Goal: Task Accomplishment & Management: Understand process/instructions

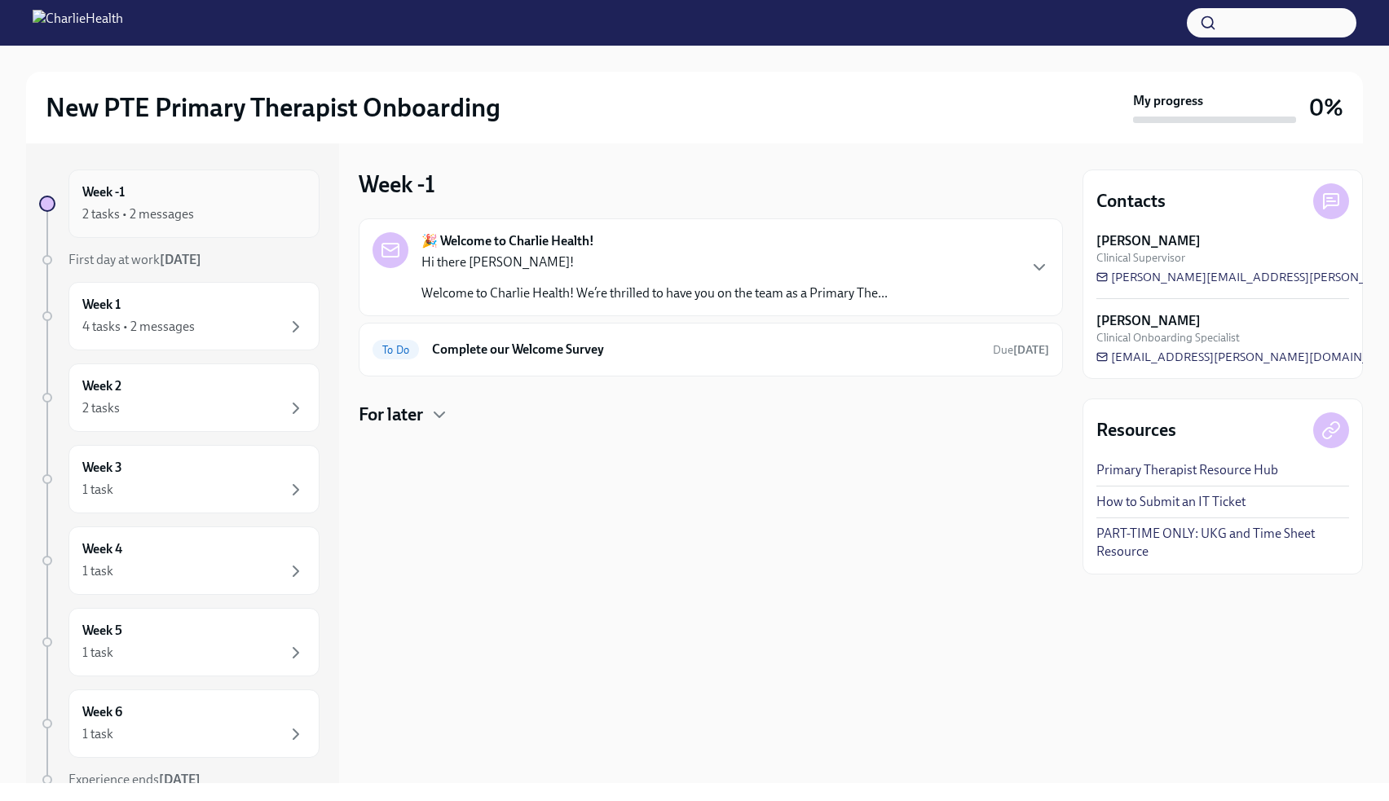
click at [170, 186] on div "Week -1 2 tasks • 2 messages" at bounding box center [193, 203] width 223 height 41
click at [795, 282] on div "Hi there [PERSON_NAME]! Welcome to Charlie Health! We’re thrilled to have you o…" at bounding box center [654, 277] width 466 height 49
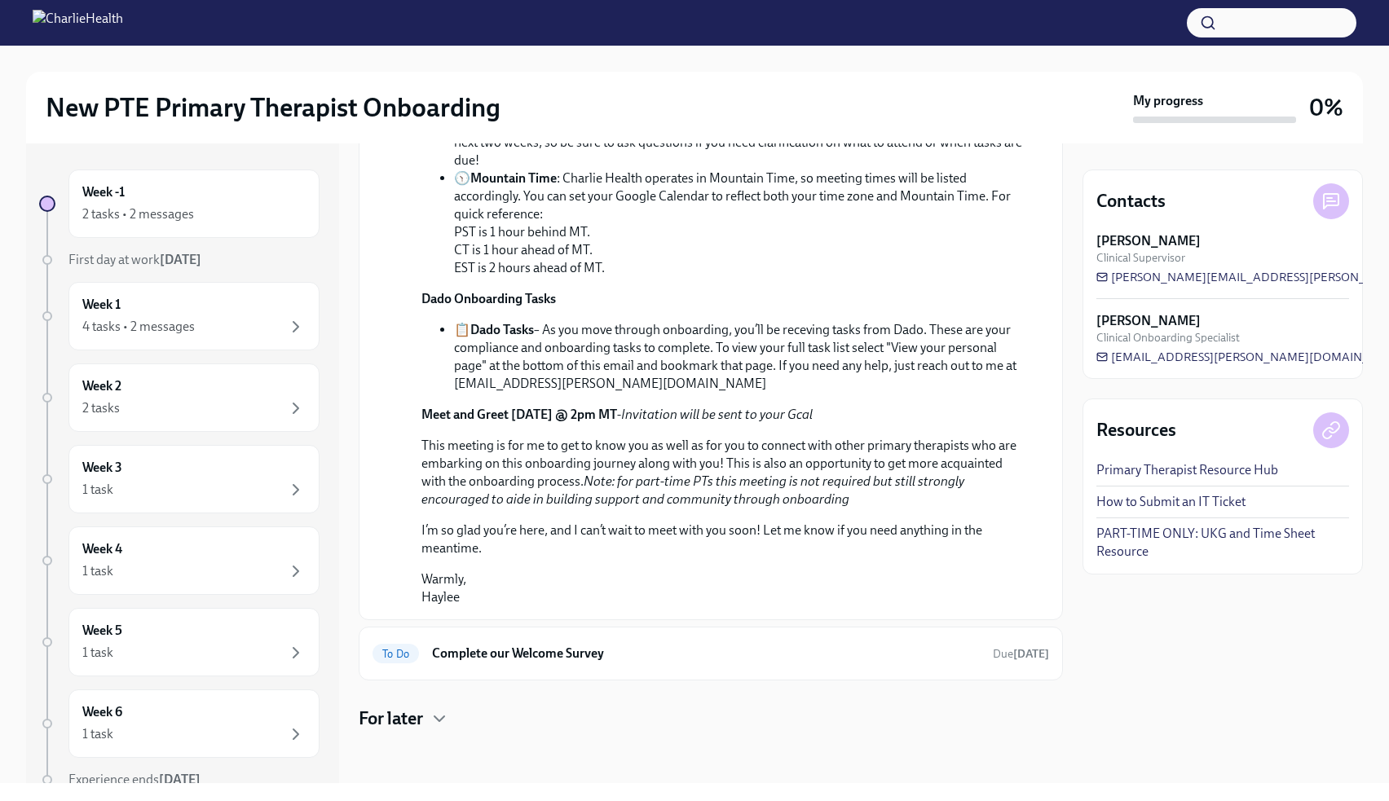
click at [61, 17] on img at bounding box center [78, 23] width 90 height 26
click at [52, 15] on img at bounding box center [78, 23] width 90 height 26
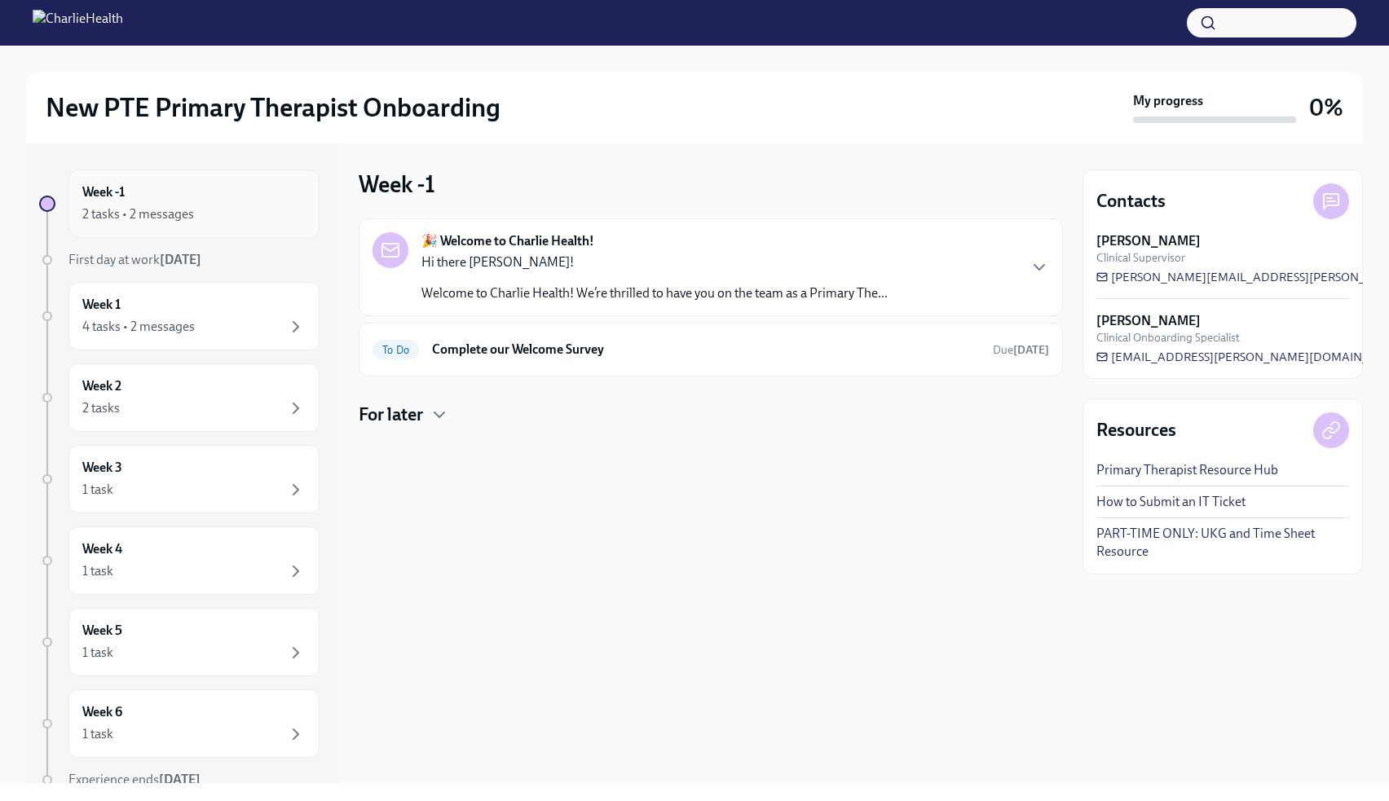
click at [143, 195] on div "Week -1 2 tasks • 2 messages" at bounding box center [193, 203] width 223 height 41
click at [663, 279] on div "Hi there [PERSON_NAME]! Welcome to Charlie Health! We’re thrilled to have you o…" at bounding box center [654, 277] width 466 height 49
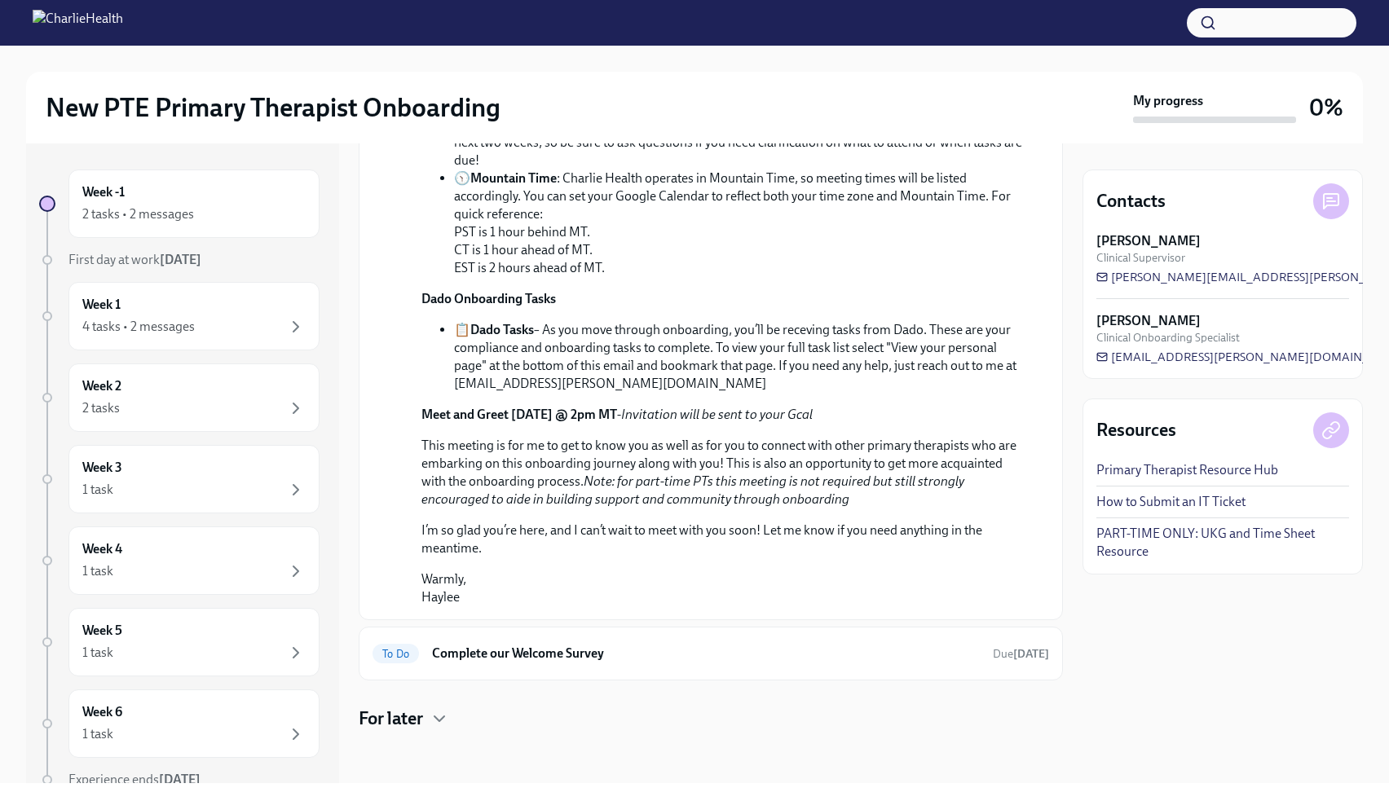
scroll to position [0, 0]
click at [1142, 534] on link "PART-TIME ONLY: UKG and Time Sheet Resource" at bounding box center [1222, 543] width 253 height 36
click at [535, 662] on h6 "Complete our Welcome Survey" at bounding box center [706, 654] width 548 height 18
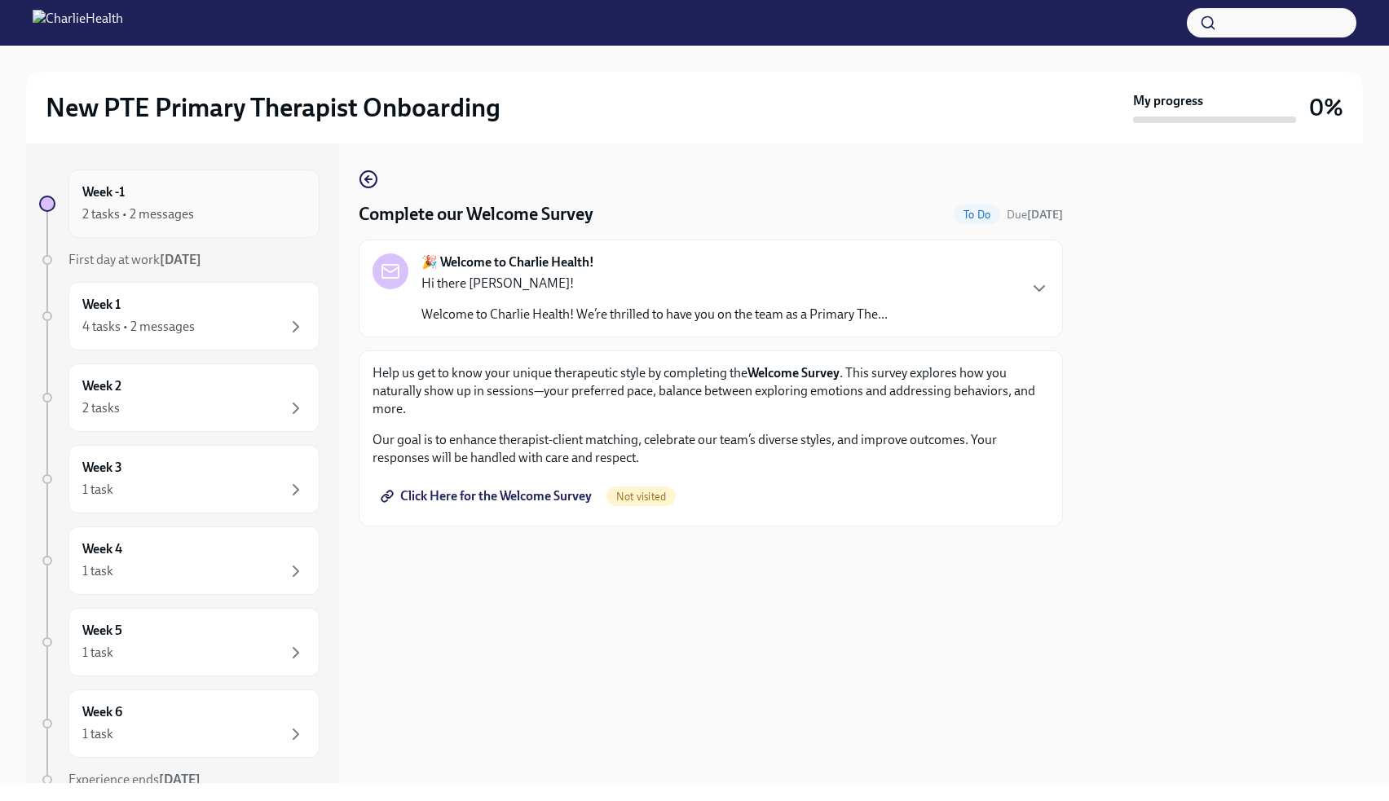
click at [152, 210] on div "2 tasks • 2 messages" at bounding box center [138, 214] width 112 height 18
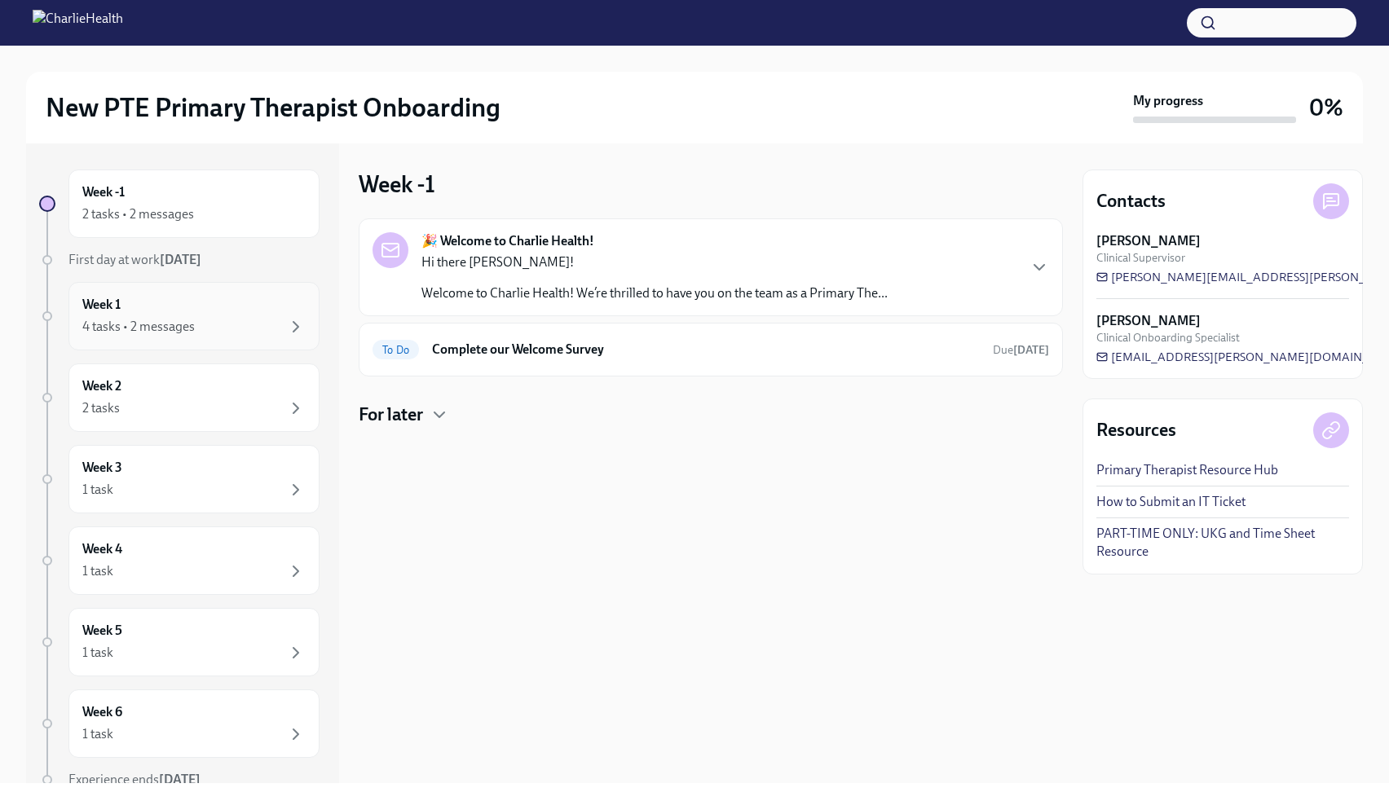
click at [130, 322] on div "4 tasks • 2 messages" at bounding box center [138, 327] width 112 height 18
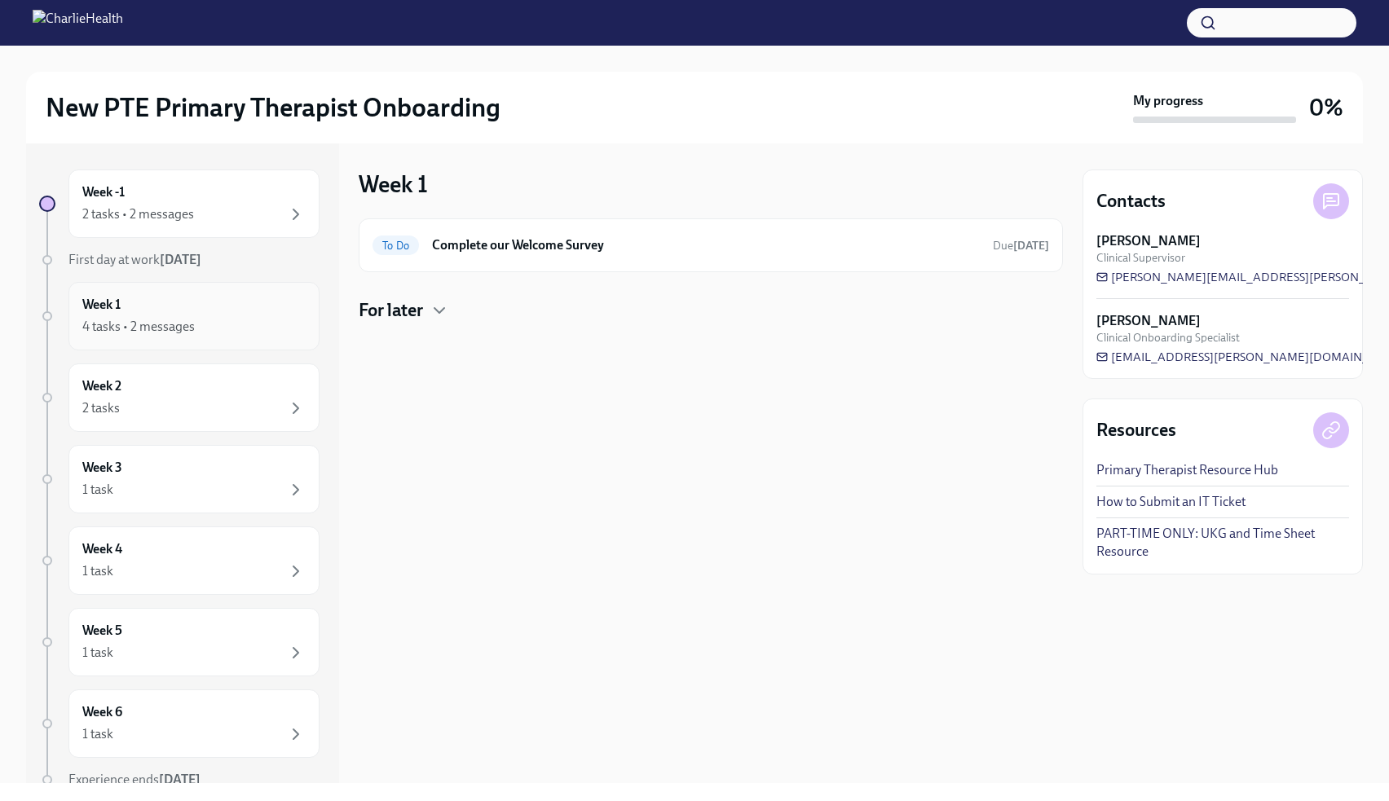
click at [117, 335] on div "4 tasks • 2 messages" at bounding box center [138, 327] width 112 height 18
click at [116, 403] on div "2 tasks" at bounding box center [100, 408] width 37 height 18
click at [602, 245] on h6 "Clinical Onboarding: Week 2" at bounding box center [716, 245] width 527 height 18
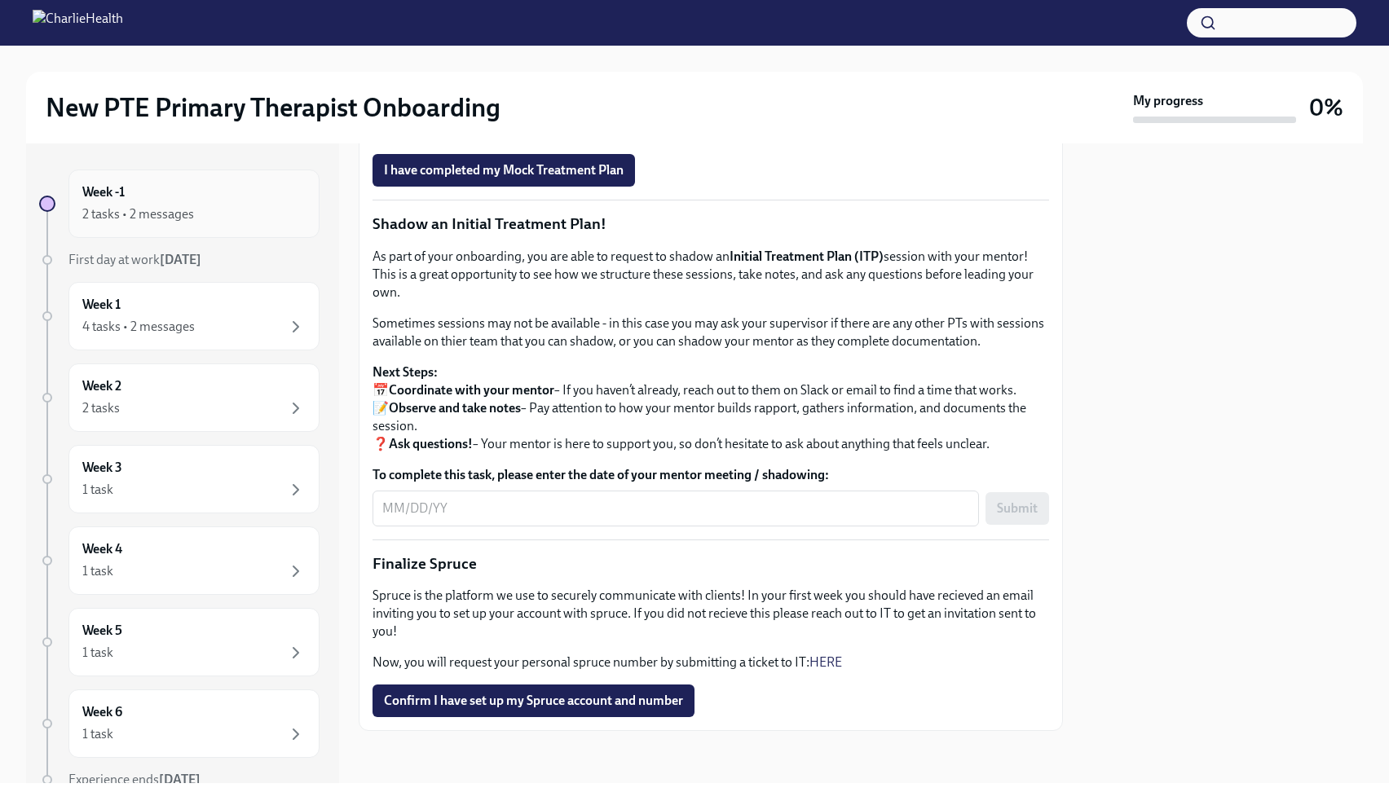
click at [226, 213] on div "2 tasks • 2 messages" at bounding box center [193, 215] width 223 height 20
